Goal: Transaction & Acquisition: Purchase product/service

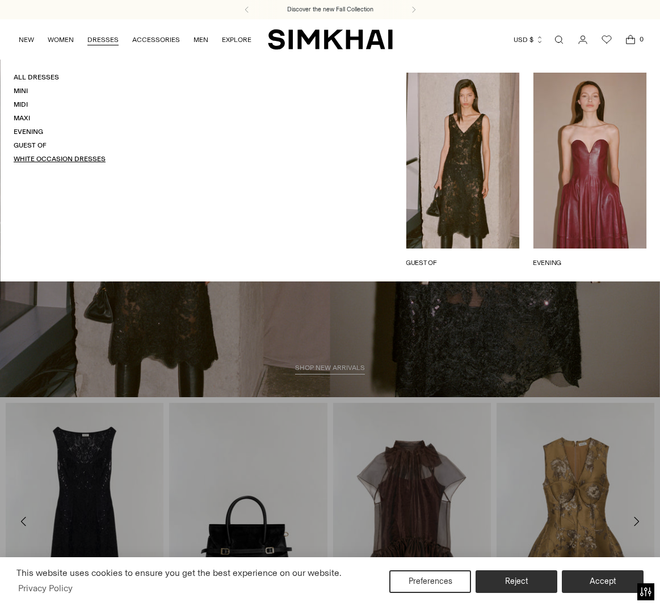
click at [71, 159] on link "White Occasion Dresses" at bounding box center [60, 159] width 92 height 8
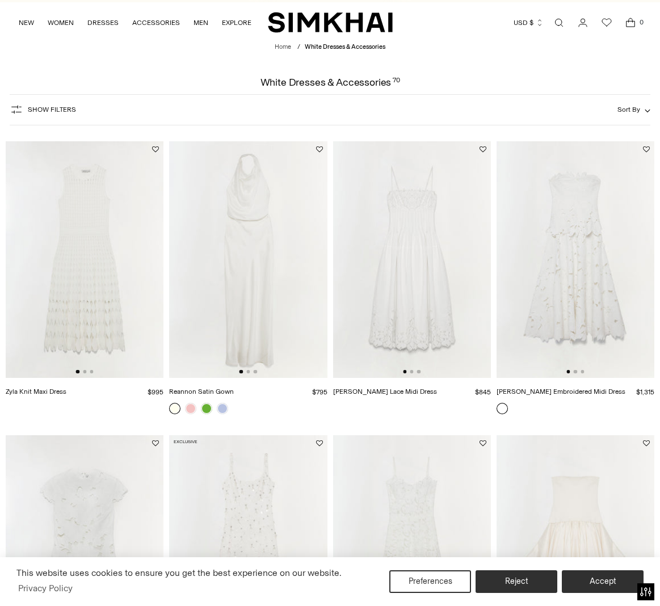
scroll to position [36, 0]
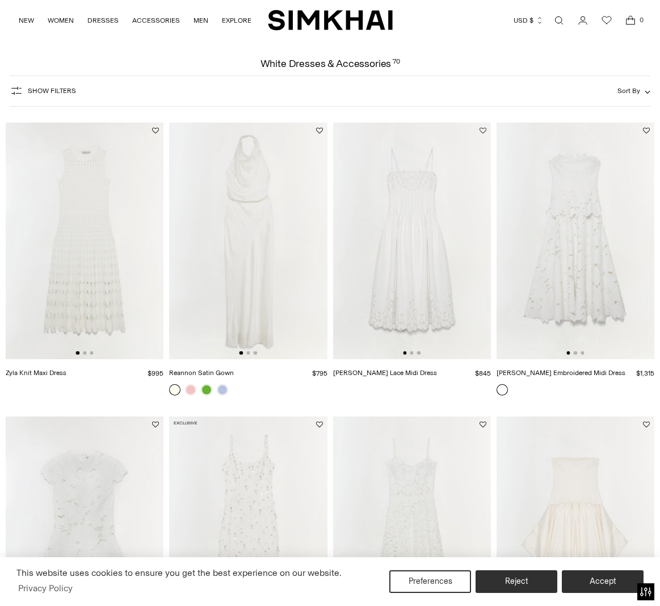
click at [483, 130] on button "Add to Wishlist" at bounding box center [482, 130] width 7 height 7
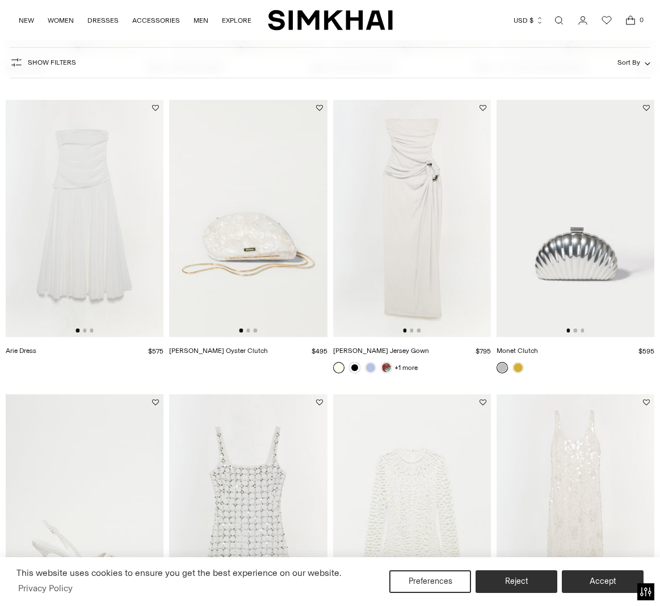
scroll to position [1337, 0]
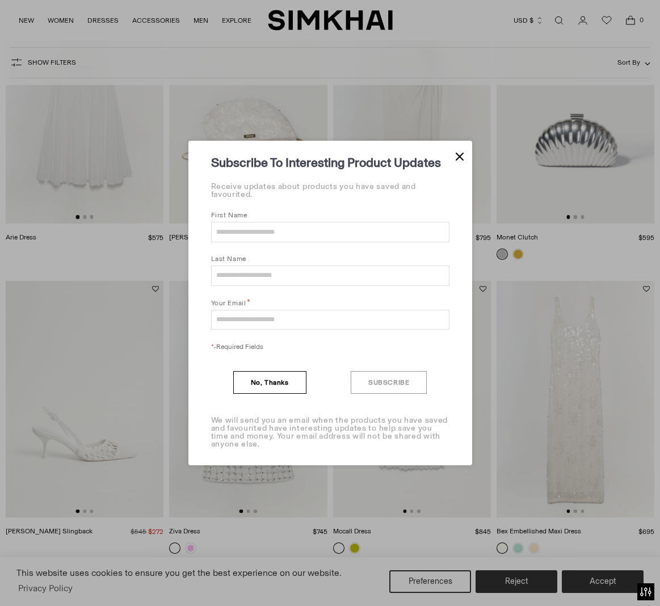
click at [443, 145] on div "Subscribe To Interesting Product Updates Receive updates about products you hav…" at bounding box center [330, 303] width 284 height 324
click at [456, 150] on button "Close Modal" at bounding box center [460, 155] width 8 height 13
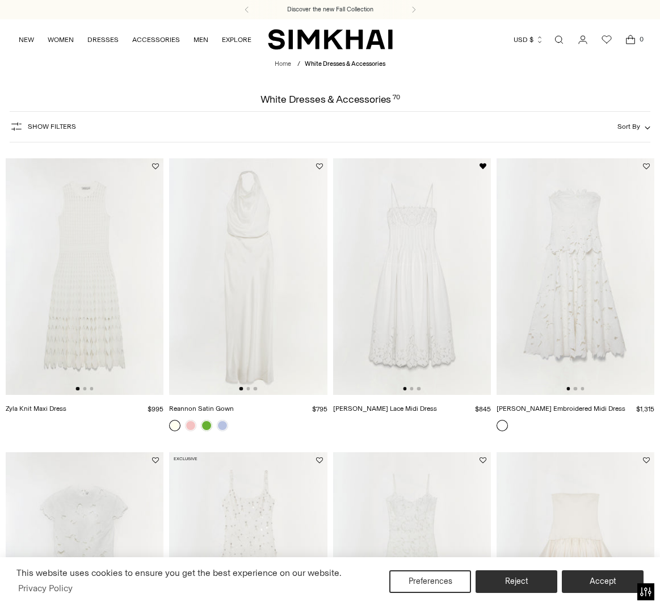
scroll to position [0, 0]
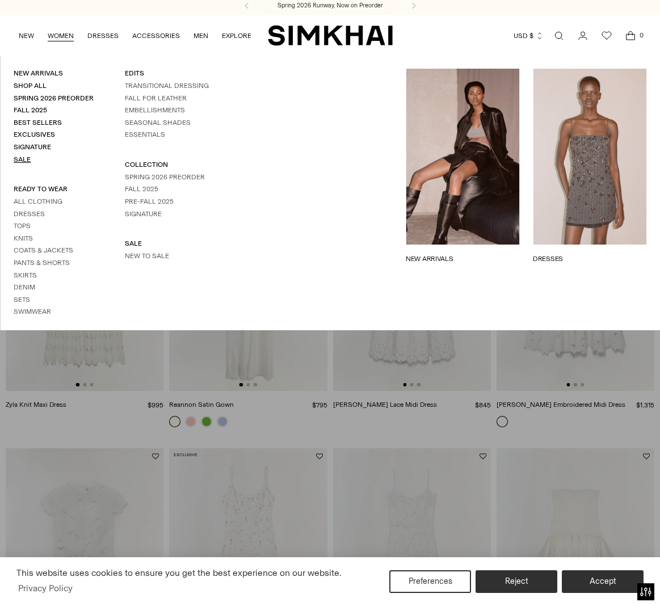
click at [16, 156] on link "Sale" at bounding box center [22, 159] width 17 height 8
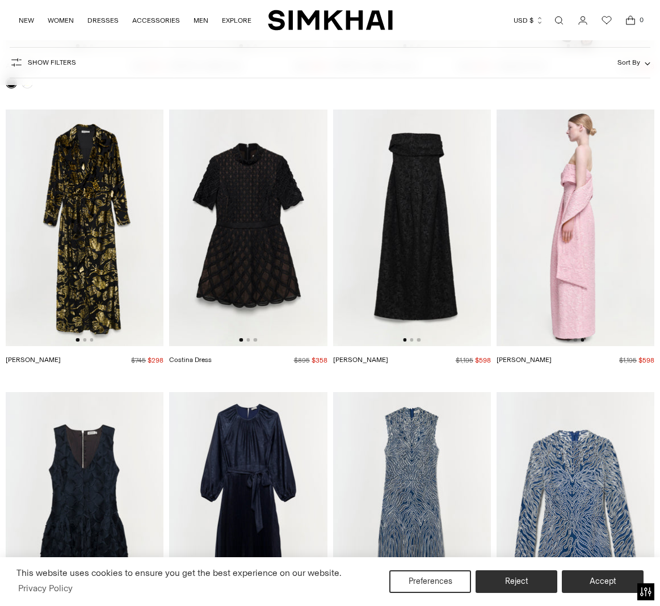
scroll to position [0, 316]
